Goal: Information Seeking & Learning: Learn about a topic

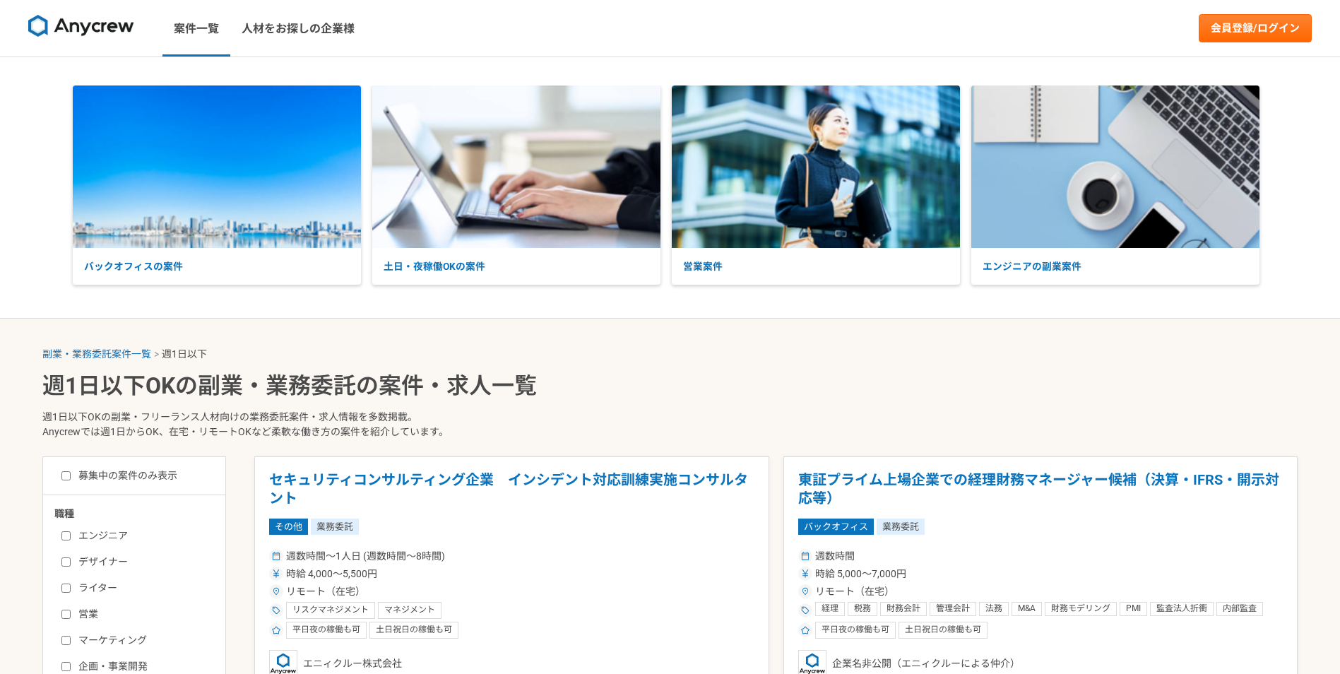
select select "1"
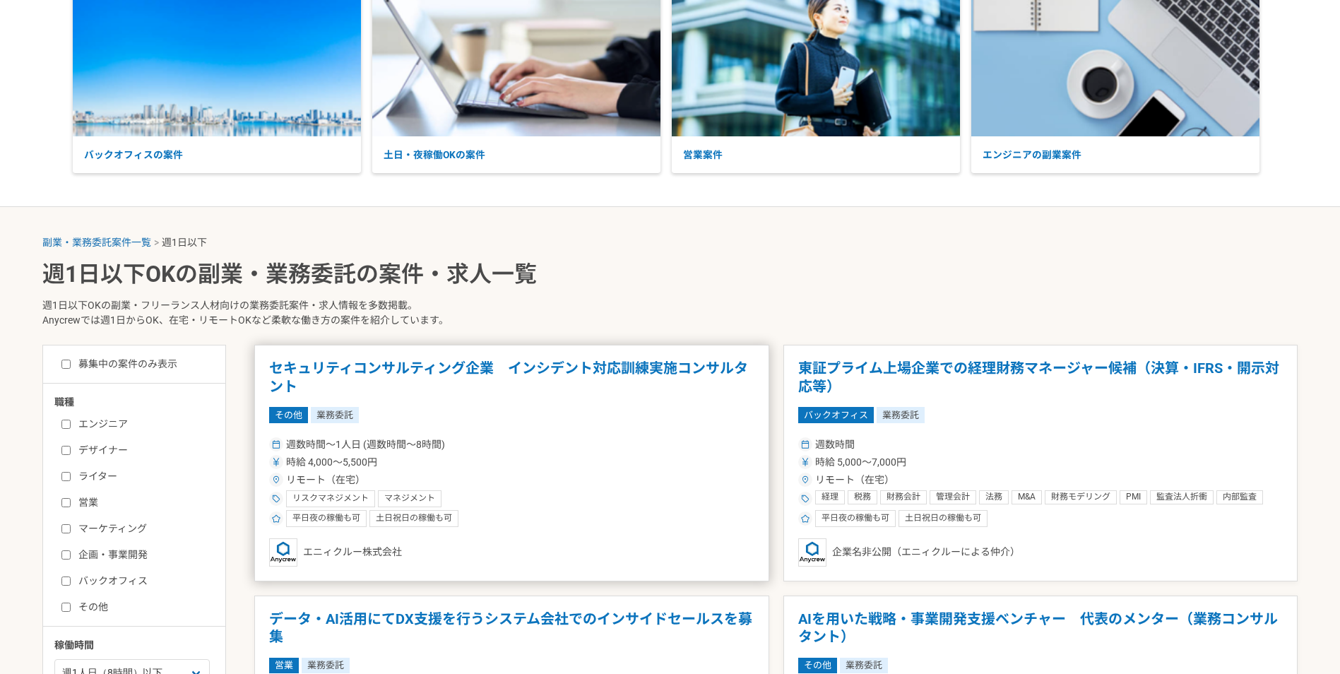
scroll to position [141, 0]
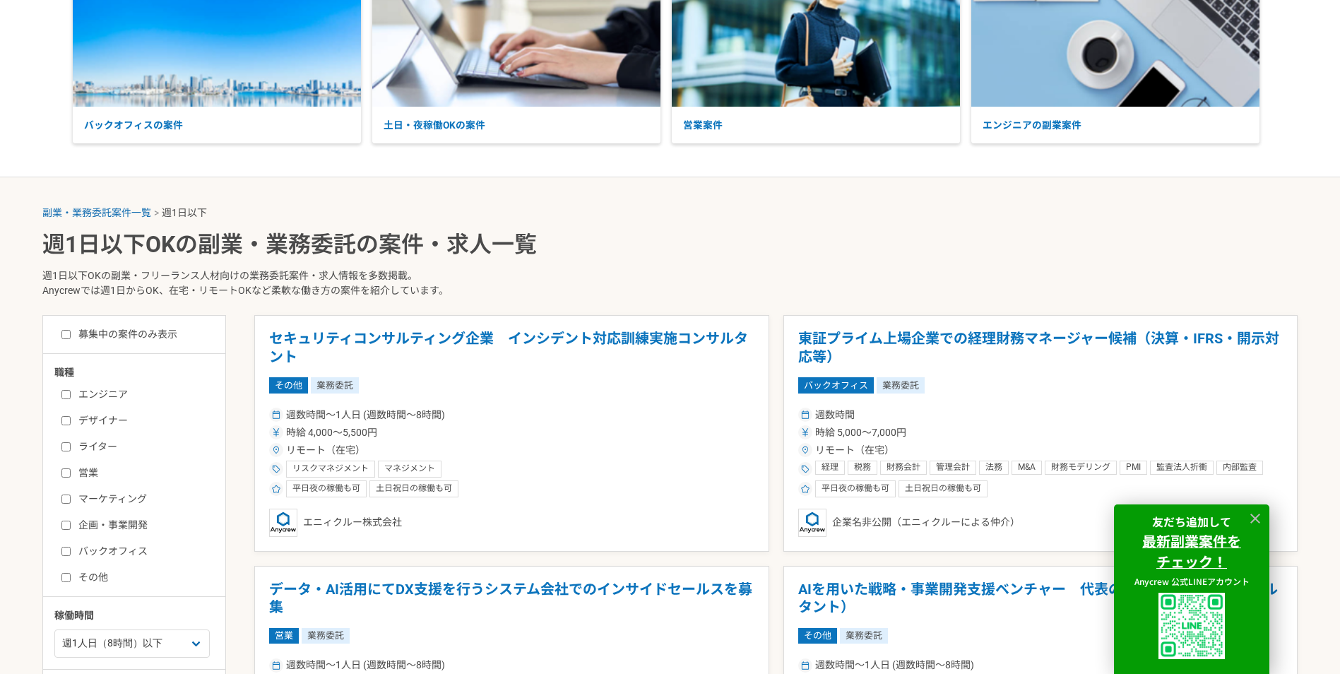
click at [656, 266] on p "週1日以下OKの副業・フリーランス人材向けの業務委託案件・求人情報を多数掲載。 Anycrewでは週1日からOK、在宅・リモートOKなど柔軟な働き方の案件を紹…" at bounding box center [669, 286] width 1255 height 58
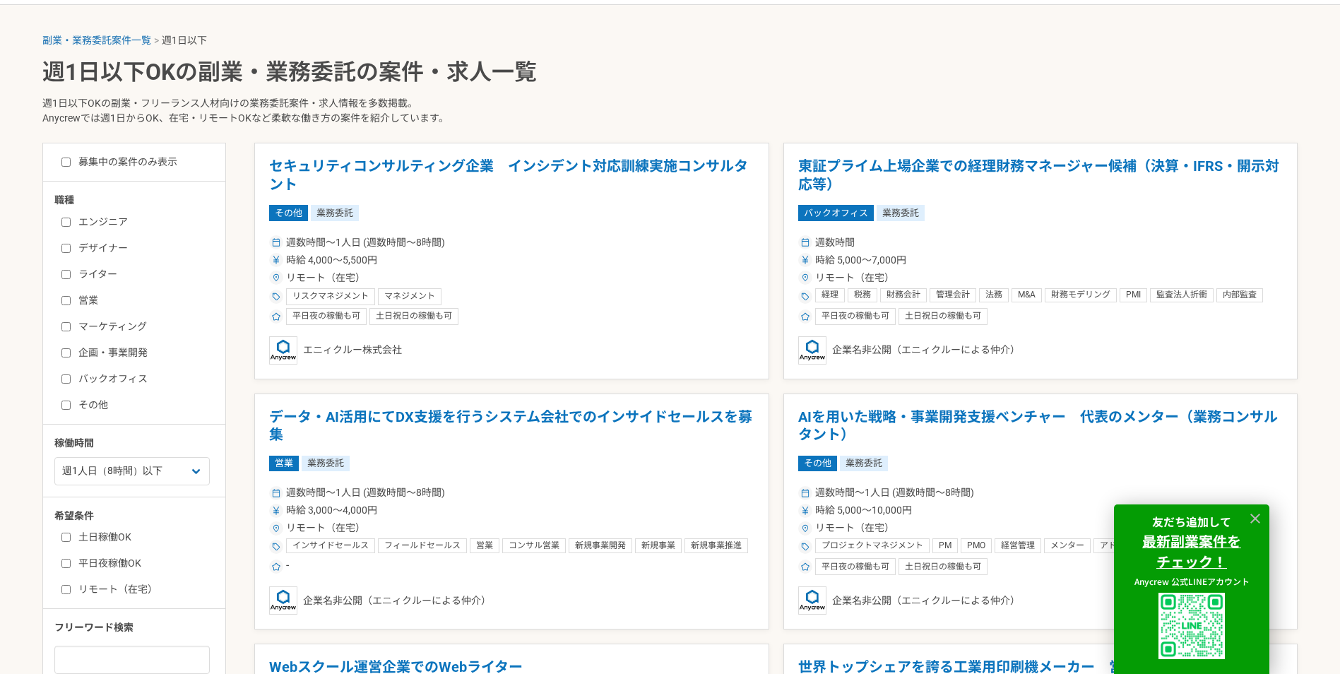
scroll to position [353, 0]
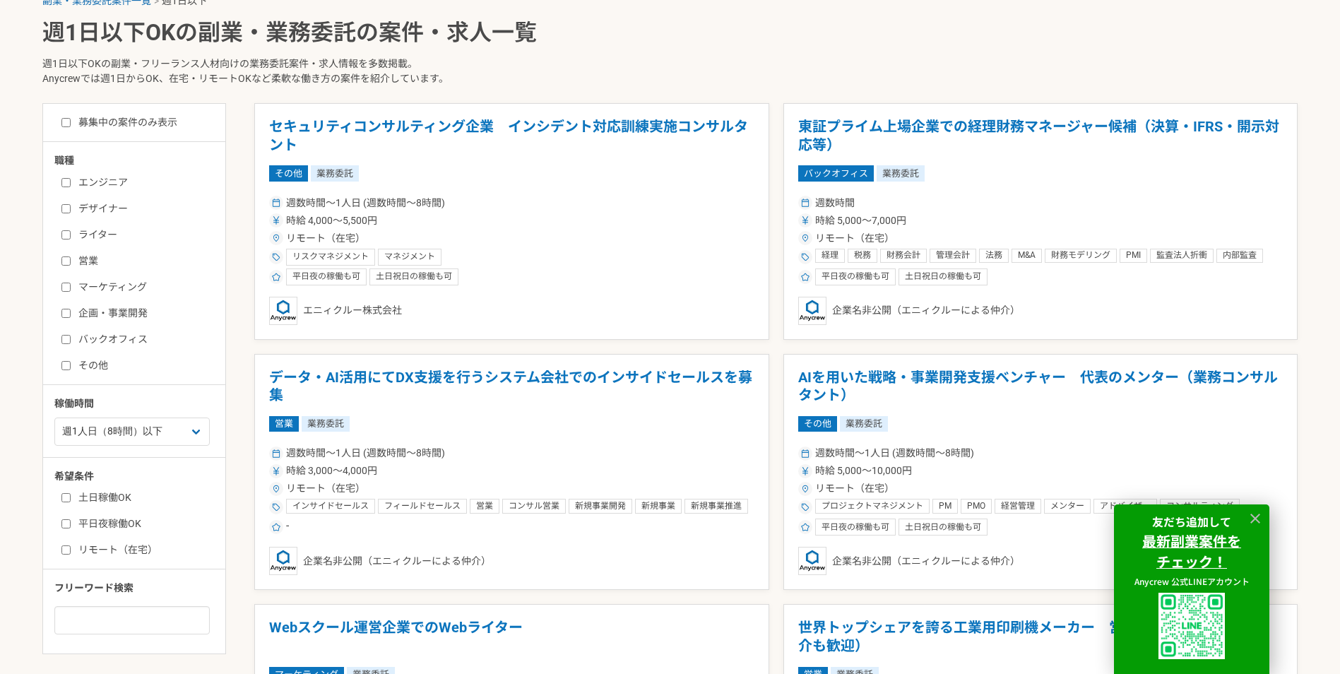
click at [102, 186] on label "エンジニア" at bounding box center [142, 182] width 162 height 15
click at [71, 186] on input "エンジニア" at bounding box center [65, 182] width 9 height 9
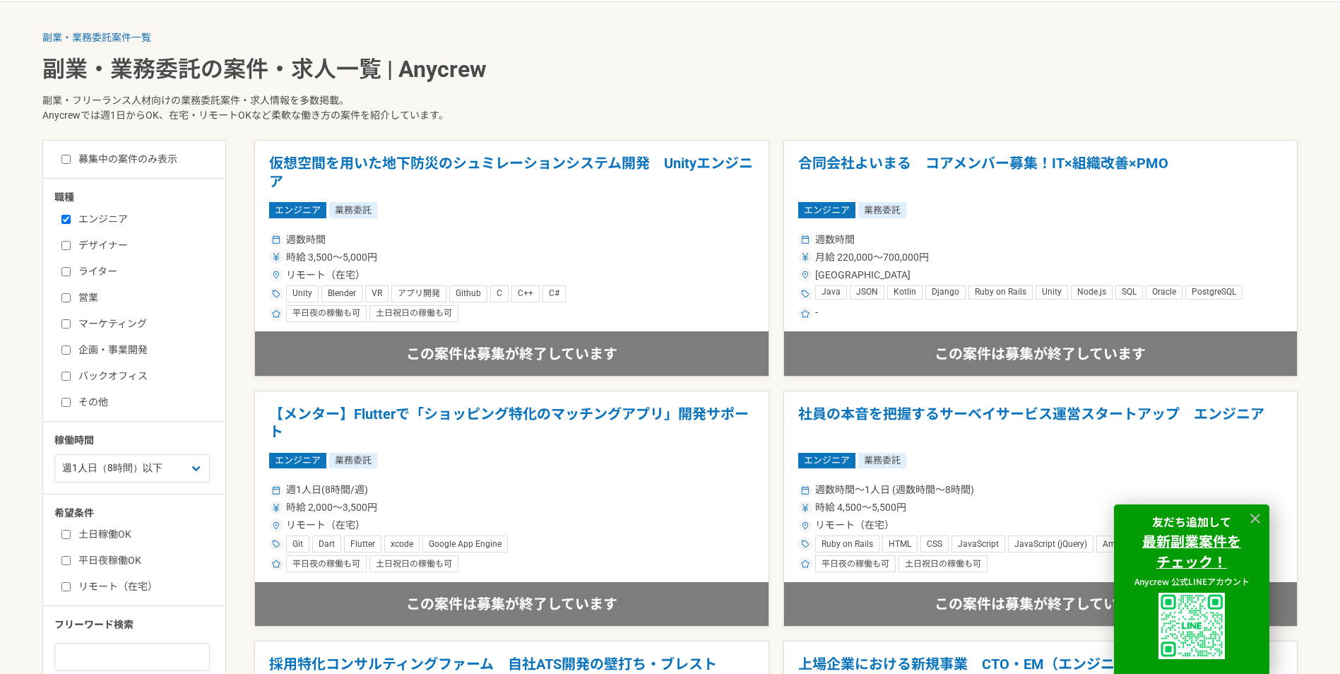
scroll to position [353, 0]
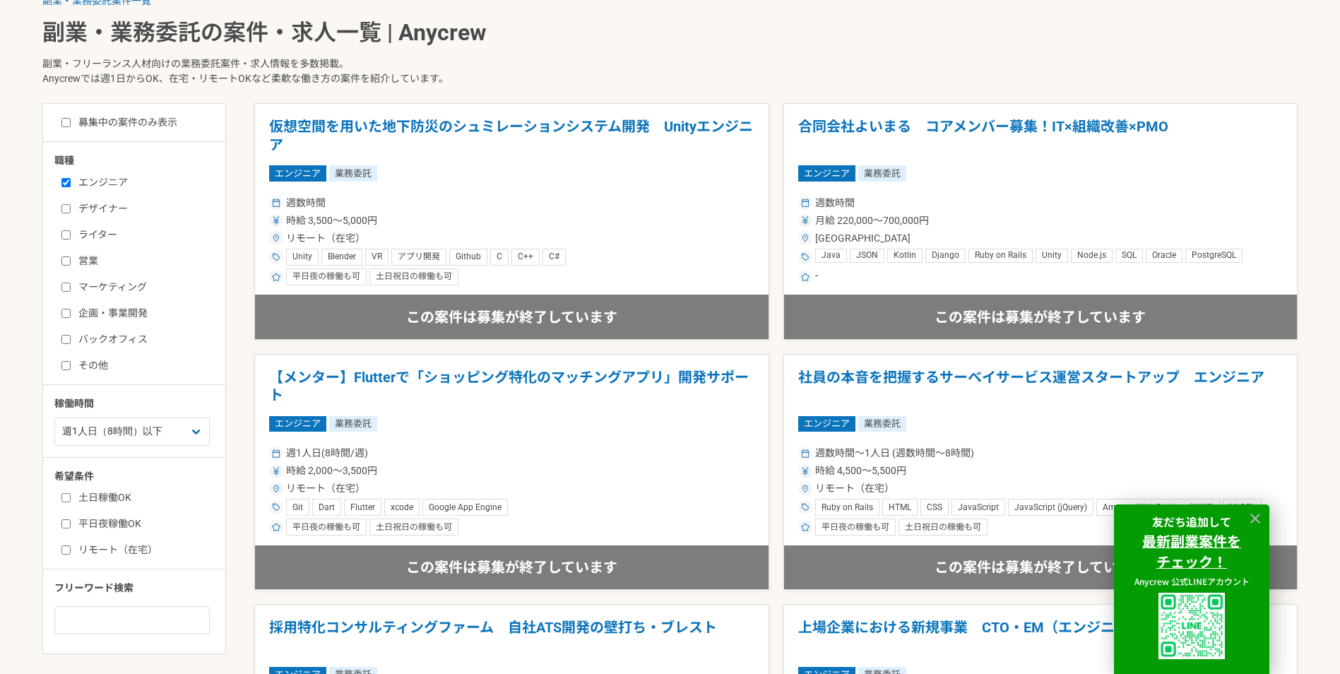
click at [64, 186] on input "エンジニア" at bounding box center [65, 182] width 9 height 9
checkbox input "false"
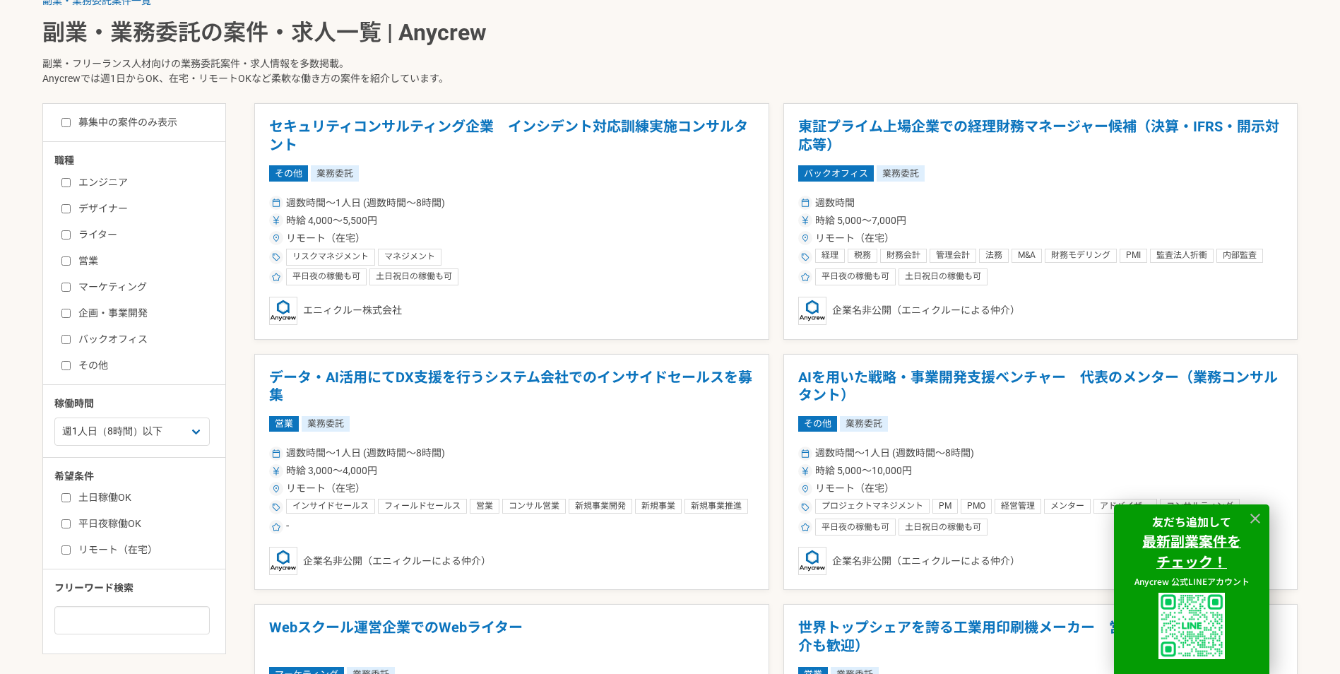
click at [72, 314] on label "企画・事業開発" at bounding box center [142, 313] width 162 height 15
click at [71, 314] on input "企画・事業開発" at bounding box center [65, 313] width 9 height 9
checkbox input "true"
